Goal: Information Seeking & Learning: Learn about a topic

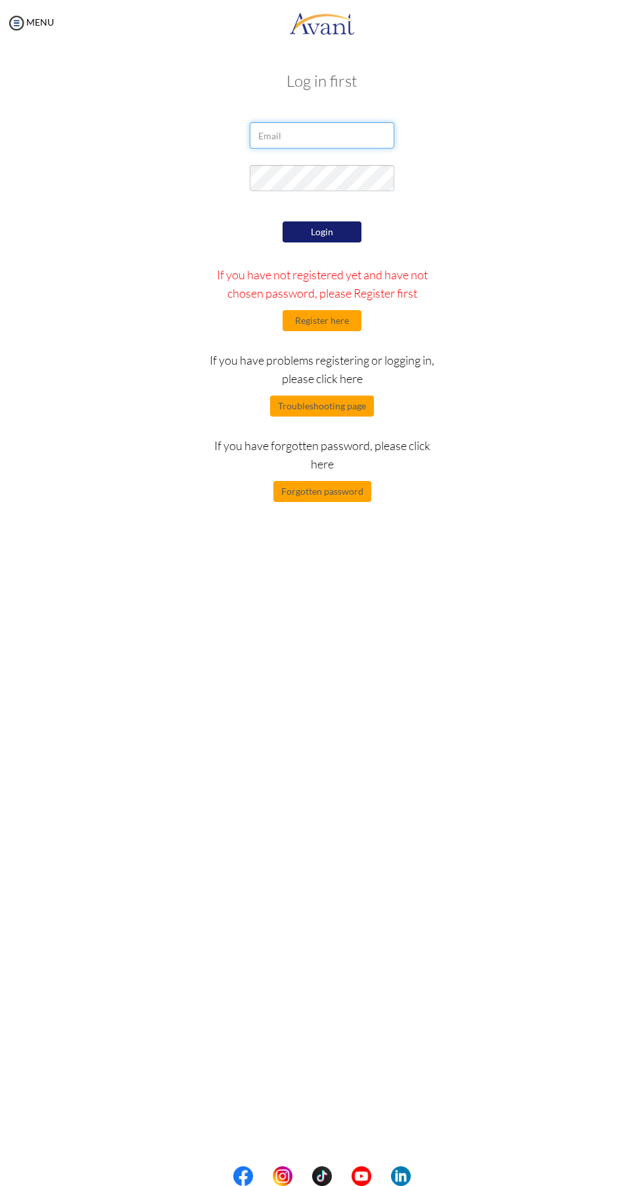
click at [358, 135] on input "email" at bounding box center [322, 135] width 145 height 26
type input "mulualemkunta3@gmail.com"
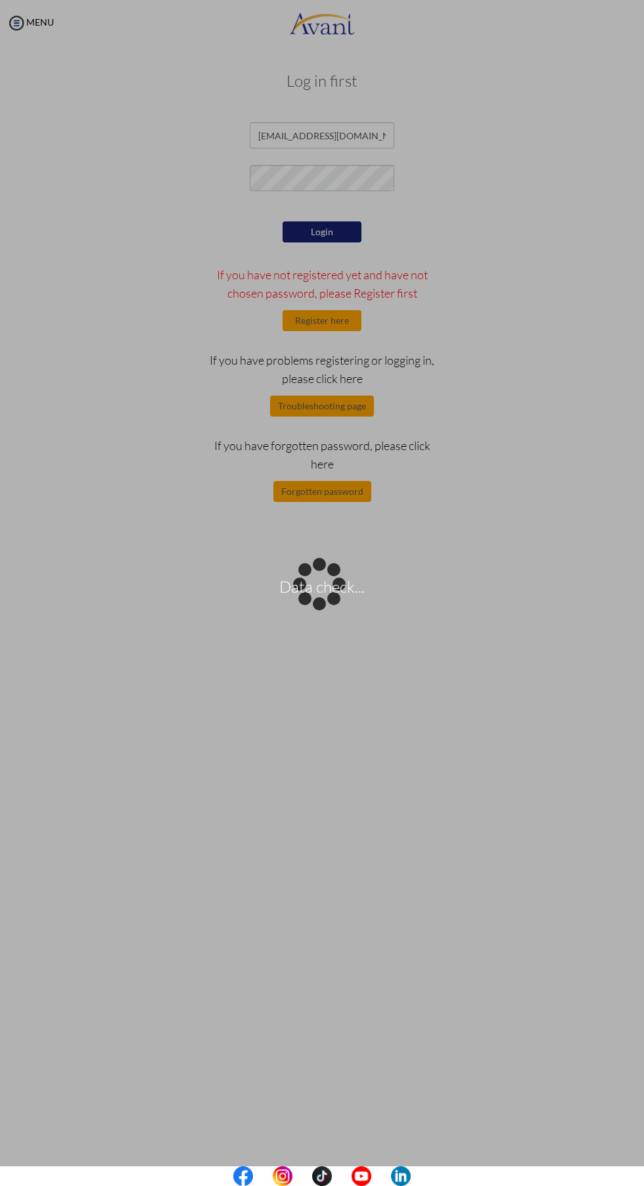
click at [331, 584] on div "Data check..." at bounding box center [322, 593] width 18 height 18
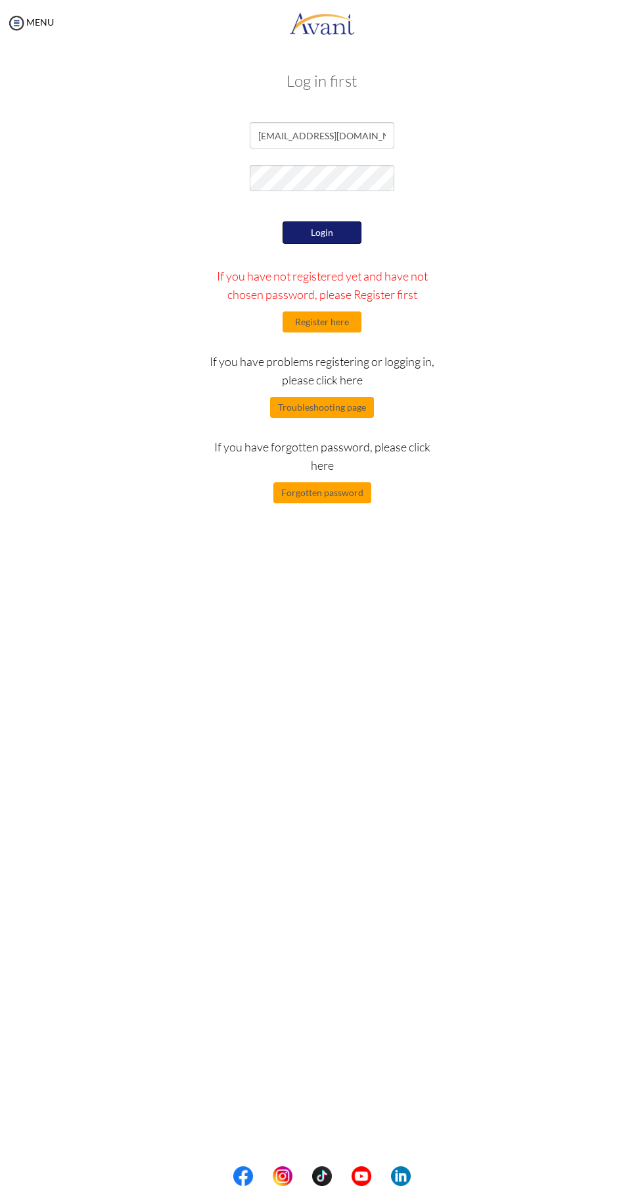
click at [341, 222] on button "Login" at bounding box center [322, 233] width 79 height 22
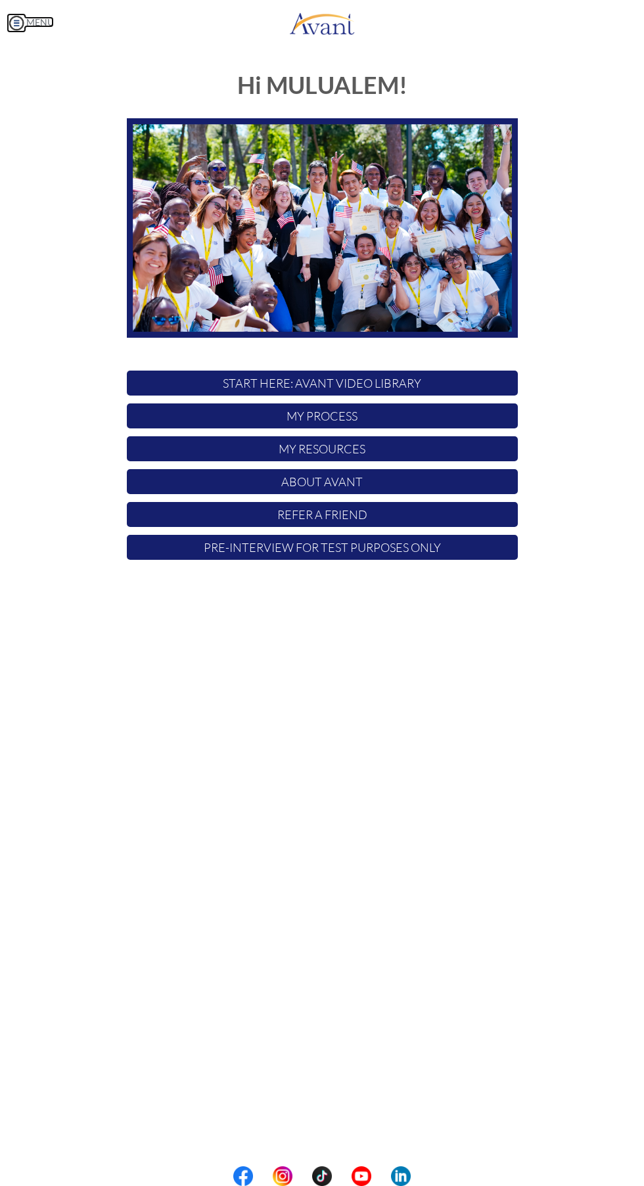
click at [22, 20] on img at bounding box center [17, 23] width 20 height 20
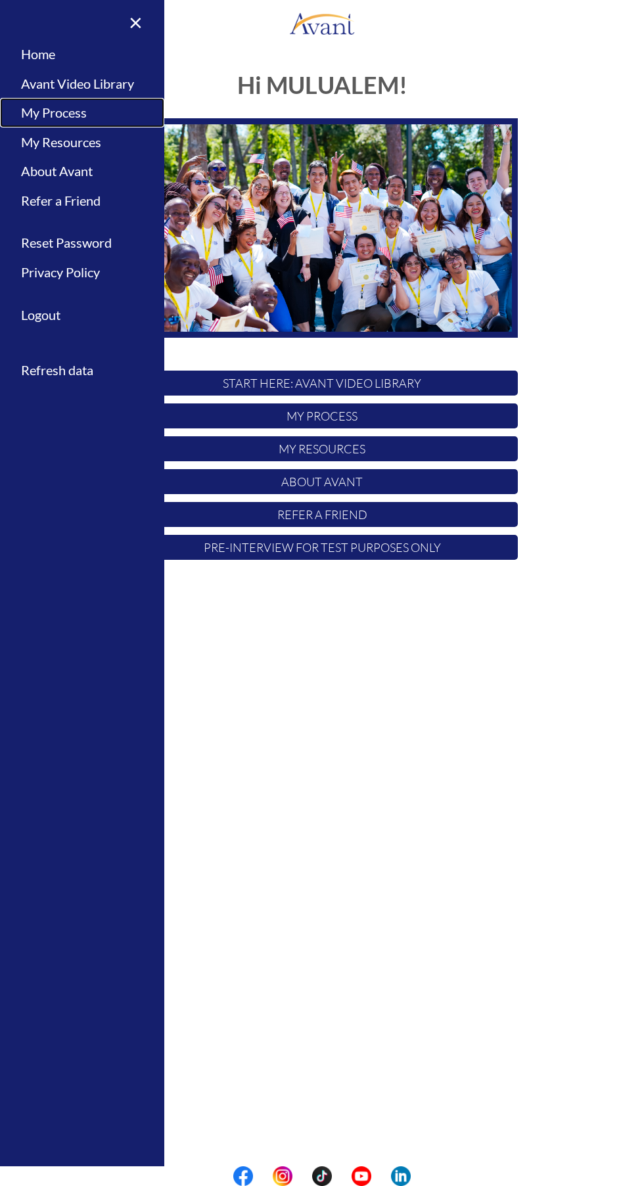
click at [46, 119] on link "My Process" at bounding box center [82, 113] width 164 height 30
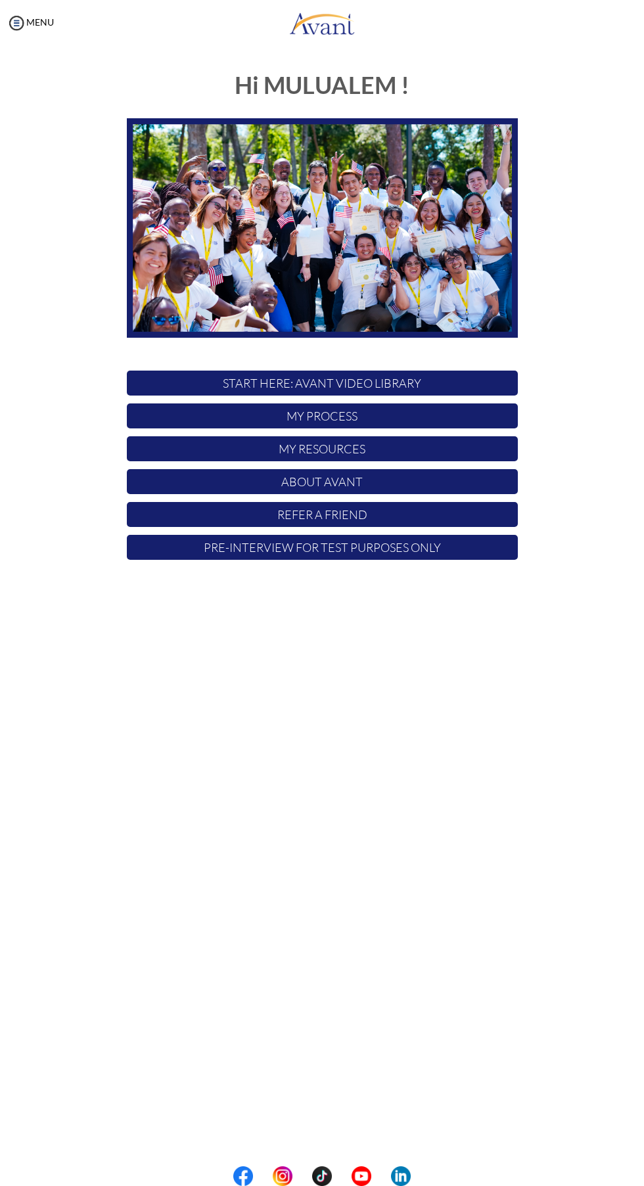
click at [273, 383] on p "START HERE: Avant Video Library" at bounding box center [322, 383] width 391 height 25
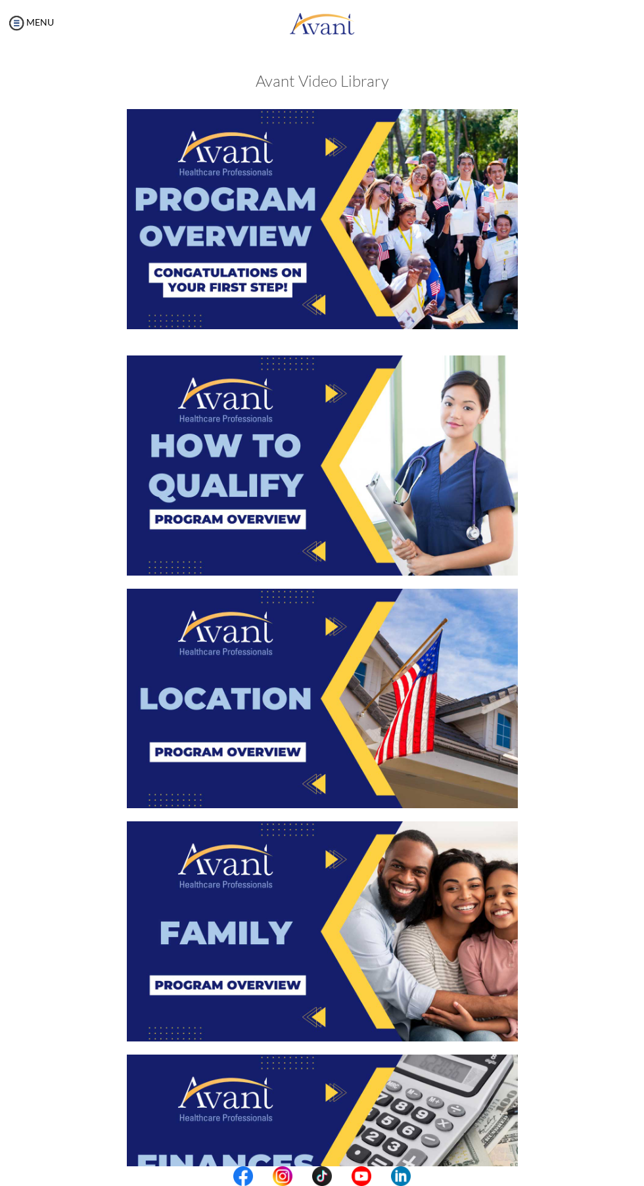
click at [211, 246] on img at bounding box center [322, 219] width 391 height 220
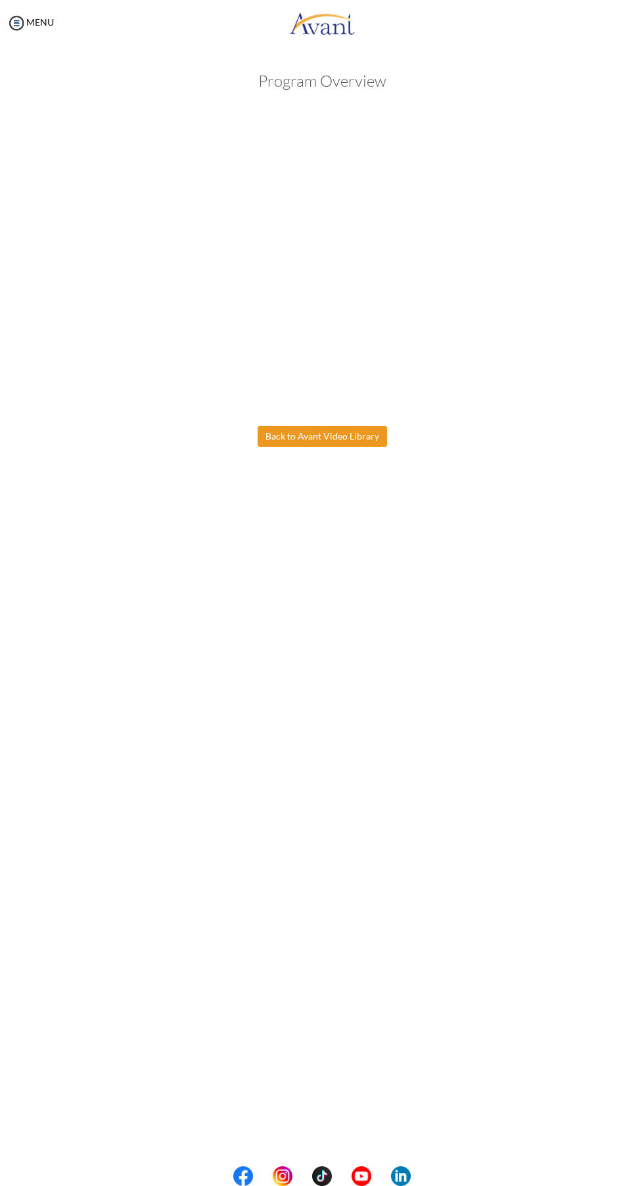
click at [363, 429] on body "Maintenance break. Please come back in 2 hours. MENU My Status What is the next…" at bounding box center [322, 593] width 644 height 1186
click at [342, 440] on button "Back to Avant Video Library" at bounding box center [322, 436] width 129 height 21
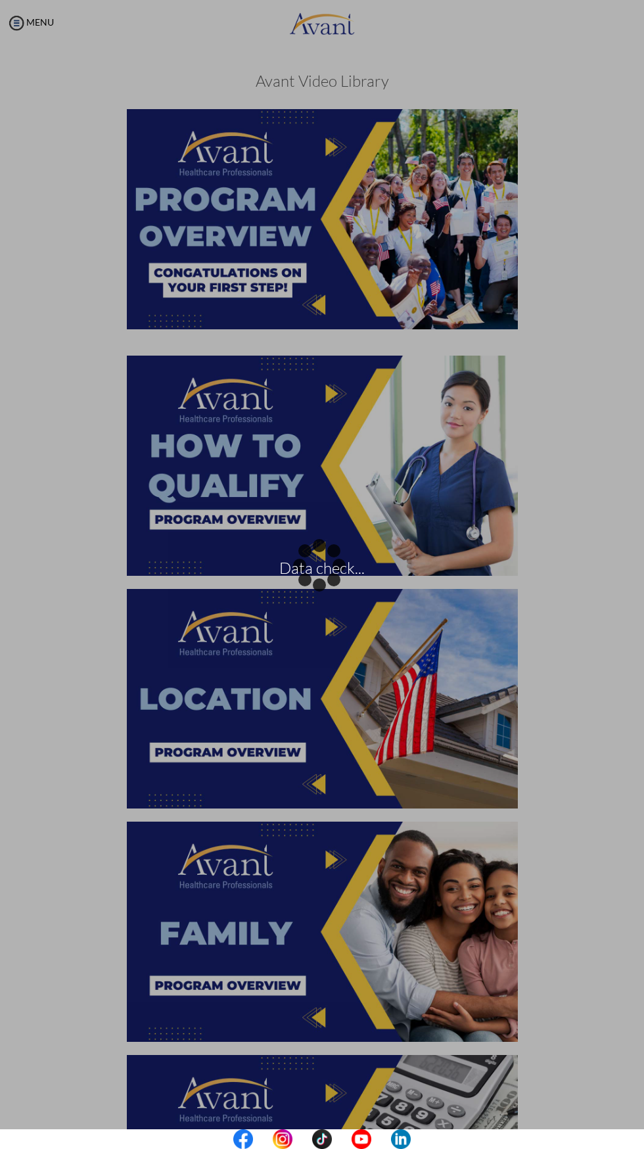
click at [314, 565] on div "Data check..." at bounding box center [322, 574] width 18 height 18
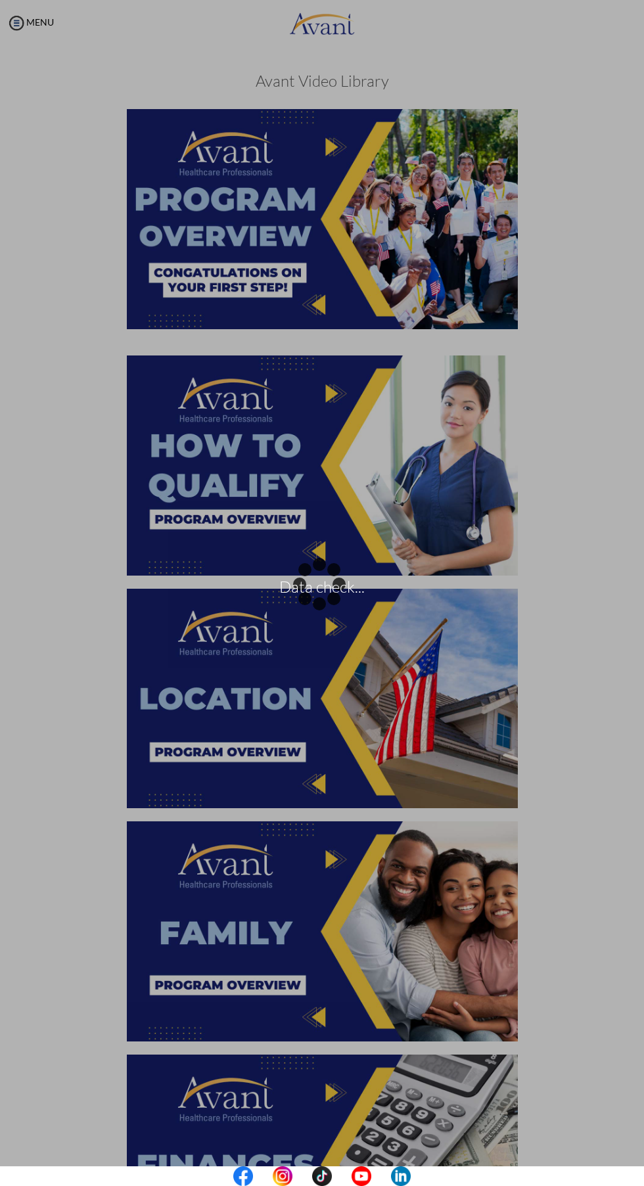
click at [331, 584] on div "Data check..." at bounding box center [322, 593] width 18 height 18
click at [313, 584] on div "Data check..." at bounding box center [322, 593] width 18 height 18
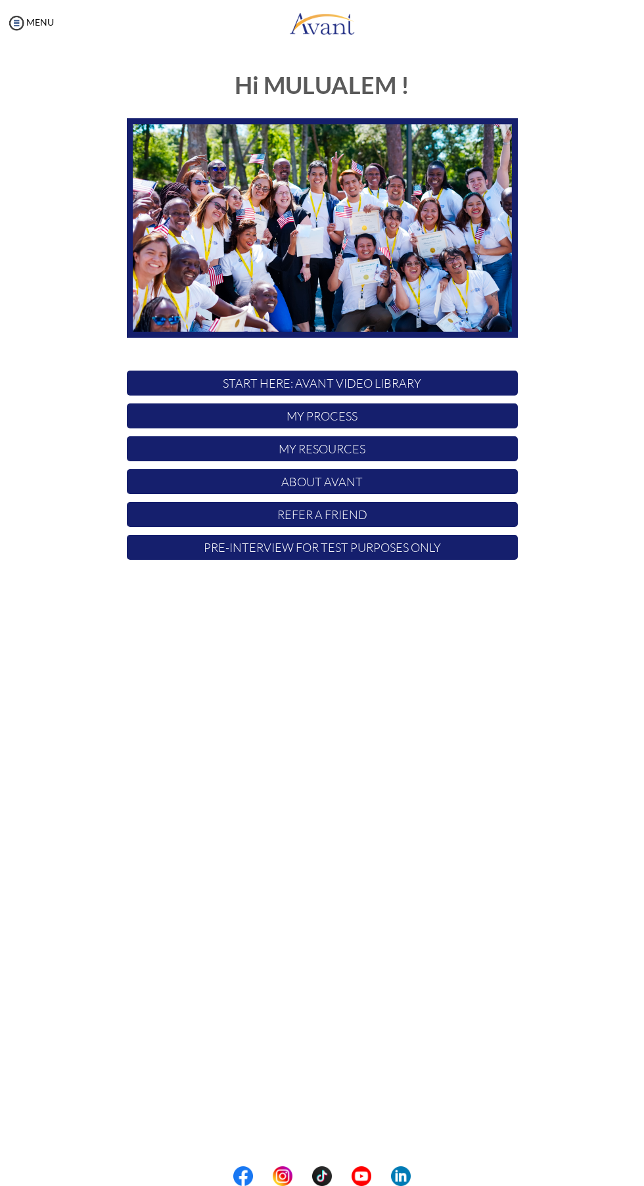
click at [339, 383] on p "START HERE: Avant Video Library" at bounding box center [322, 383] width 391 height 25
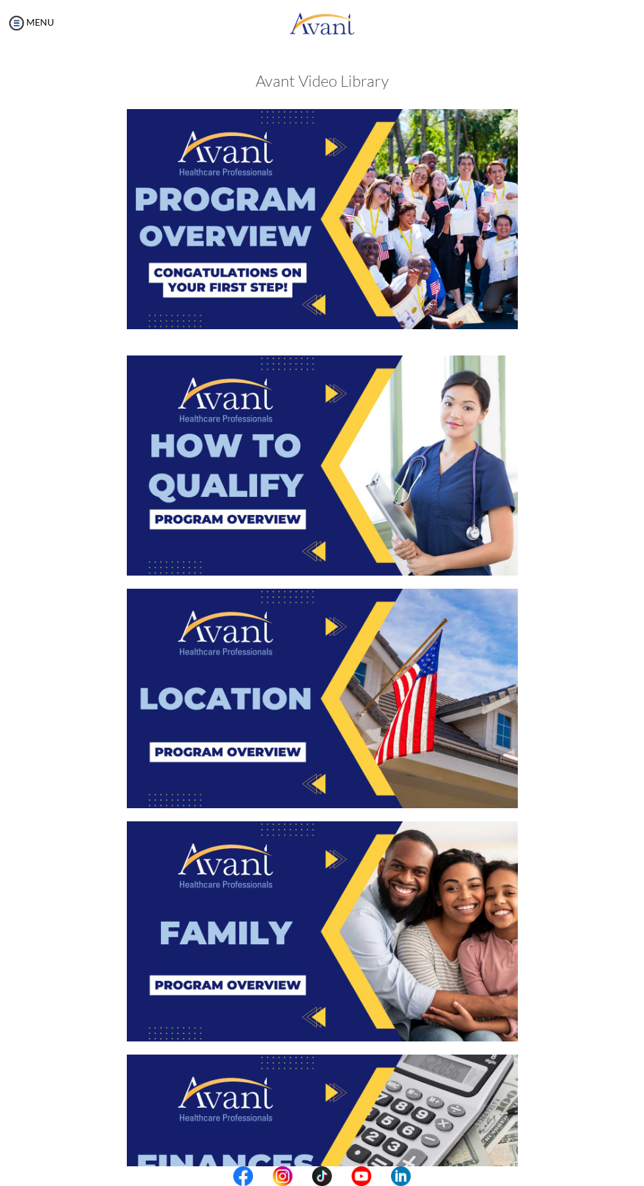
click at [311, 262] on img at bounding box center [322, 219] width 391 height 220
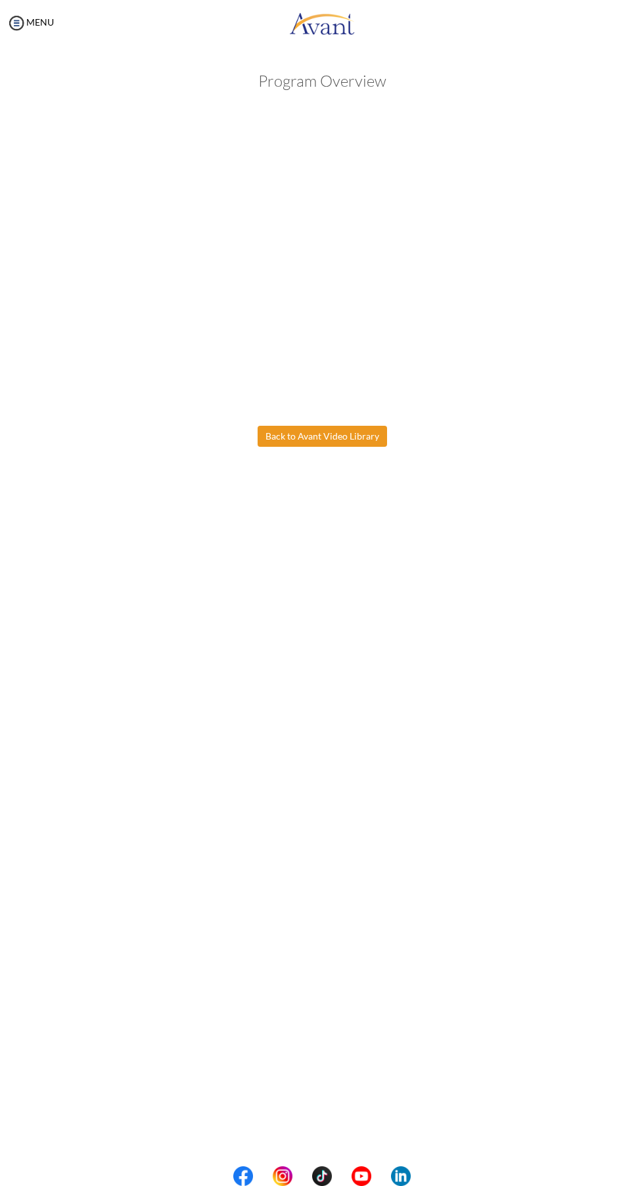
click at [335, 435] on body "Maintenance break. Please come back in 2 hours. MENU My Status What is the next…" at bounding box center [322, 593] width 644 height 1186
click at [342, 435] on button "Back to Avant Video Library" at bounding box center [322, 436] width 129 height 21
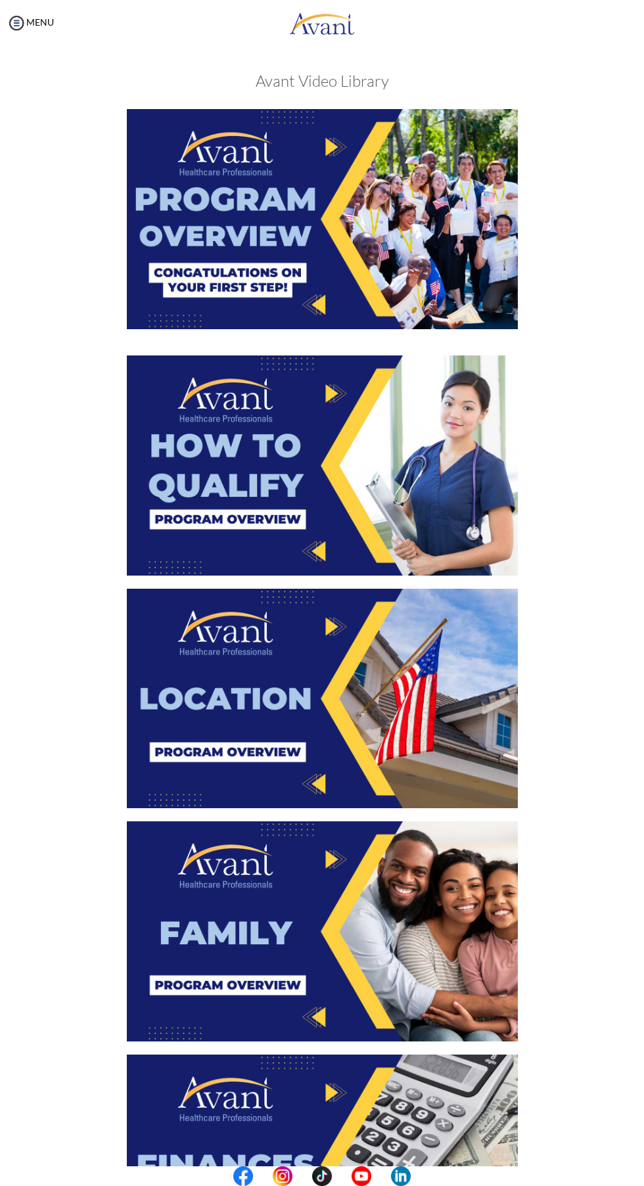
click at [304, 479] on img at bounding box center [322, 466] width 391 height 220
